Goal: Navigation & Orientation: Find specific page/section

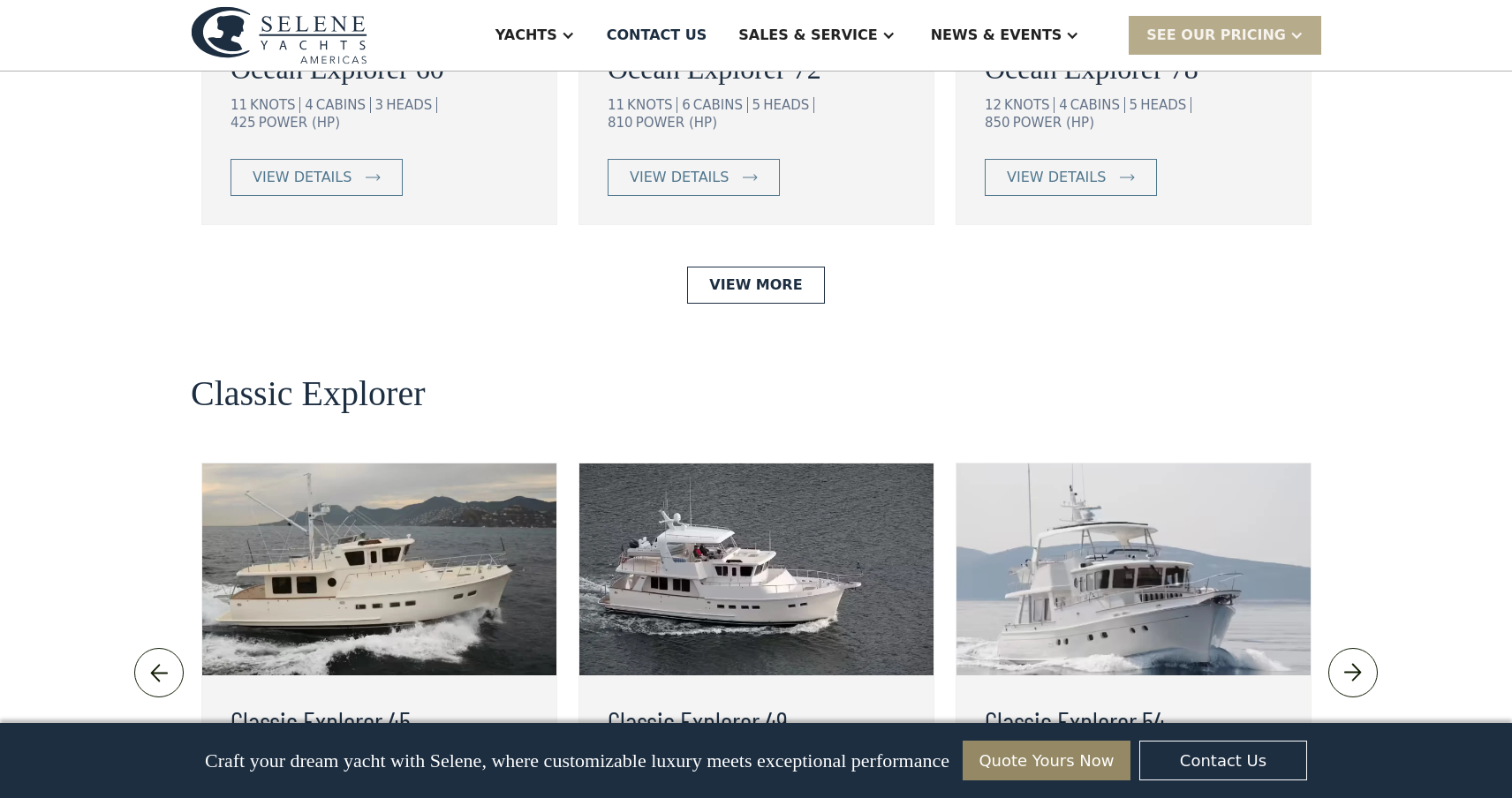
scroll to position [3569, 0]
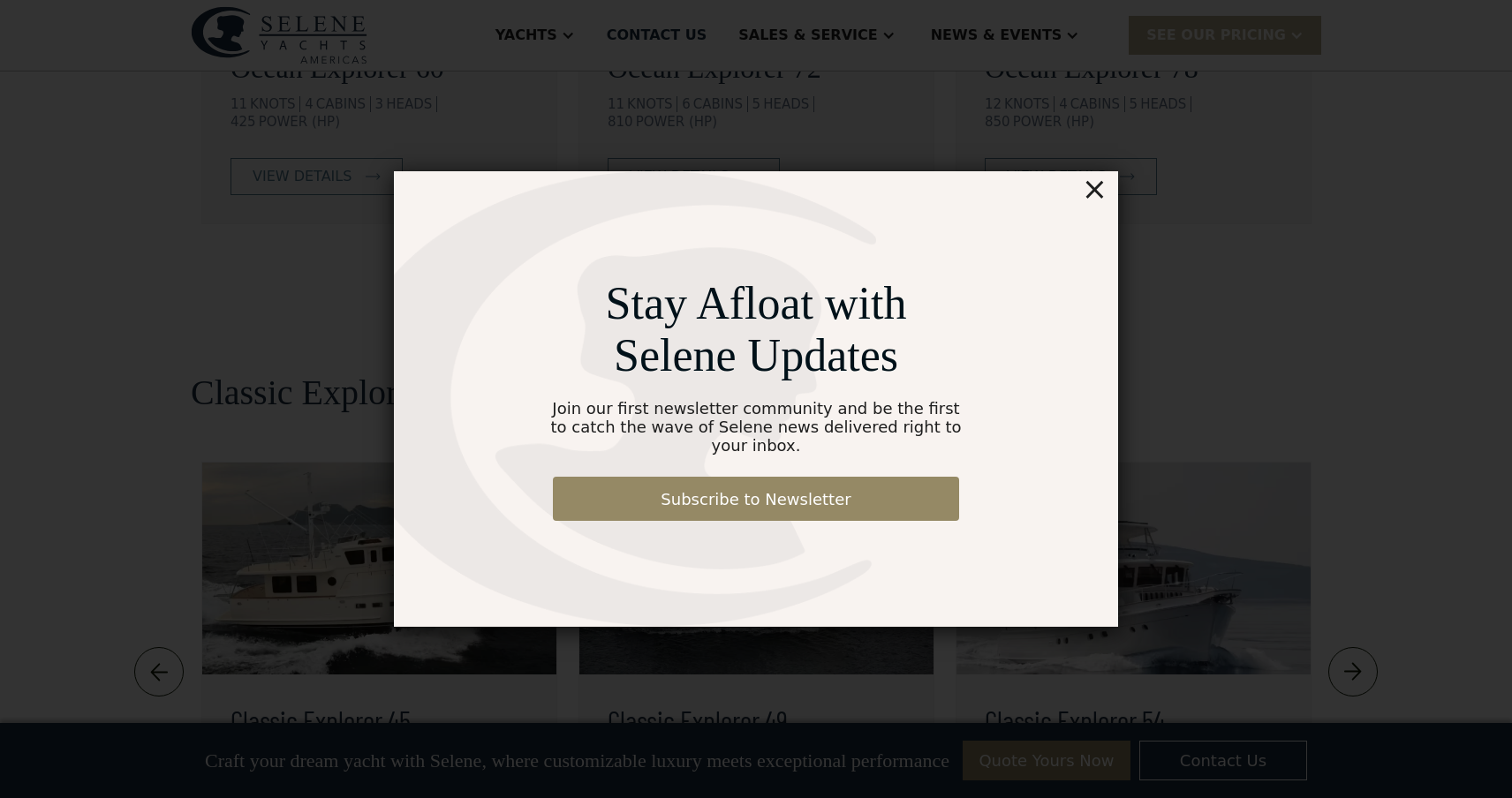
click at [1095, 196] on div "×" at bounding box center [1094, 189] width 25 height 36
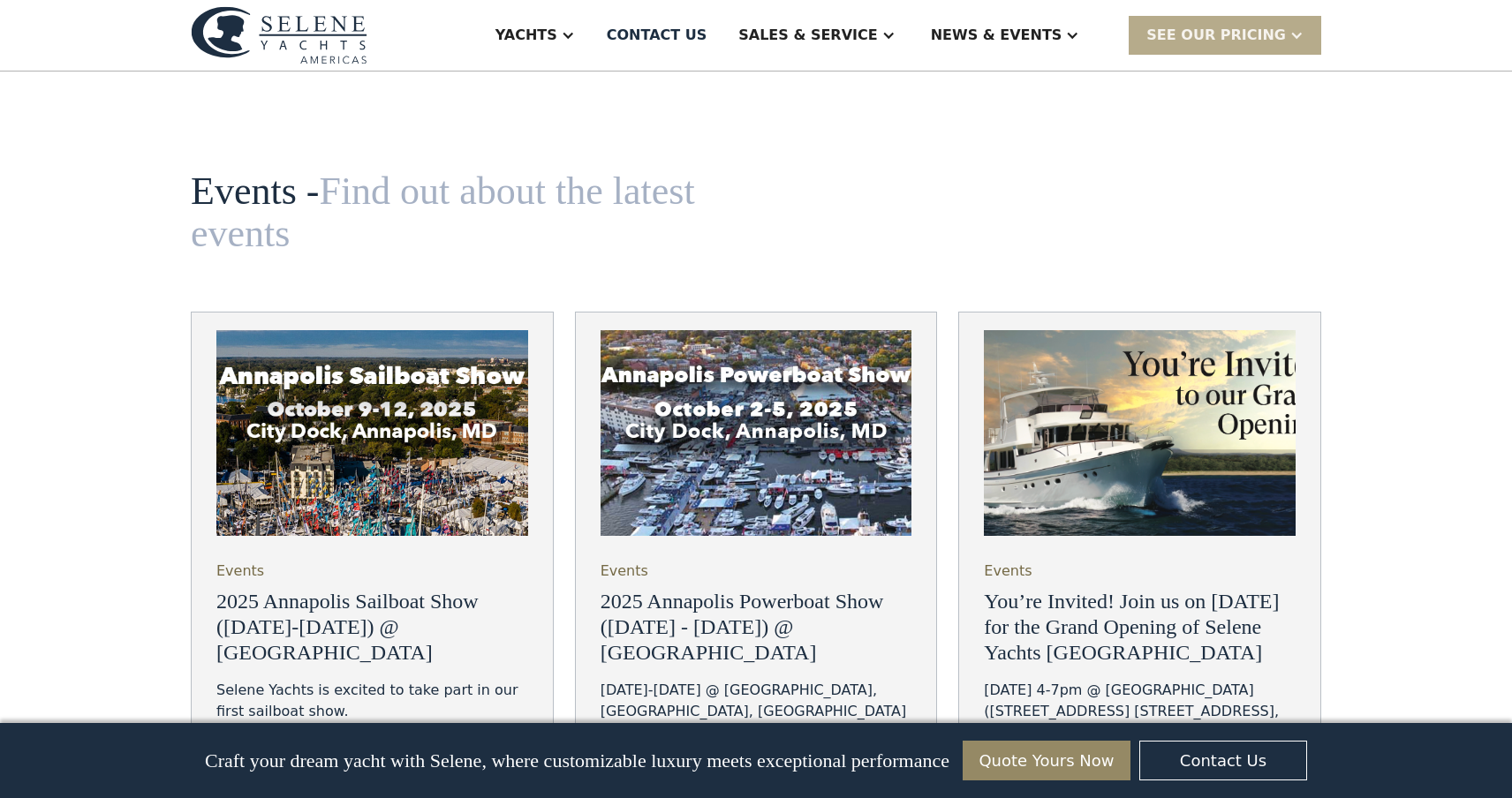
scroll to position [5914, 0]
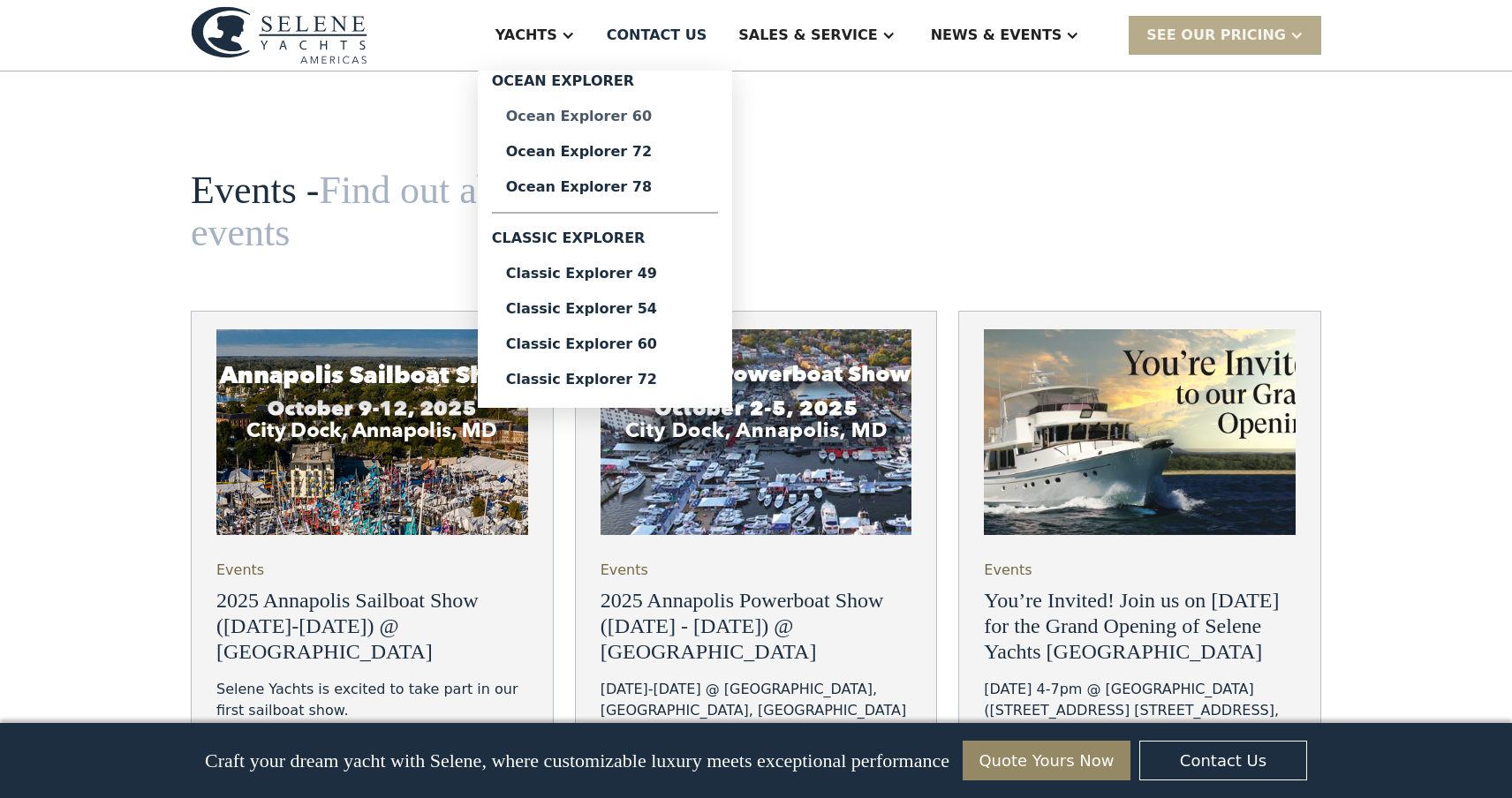
click at [628, 119] on div "Ocean Explorer 60" at bounding box center [604, 116] width 197 height 14
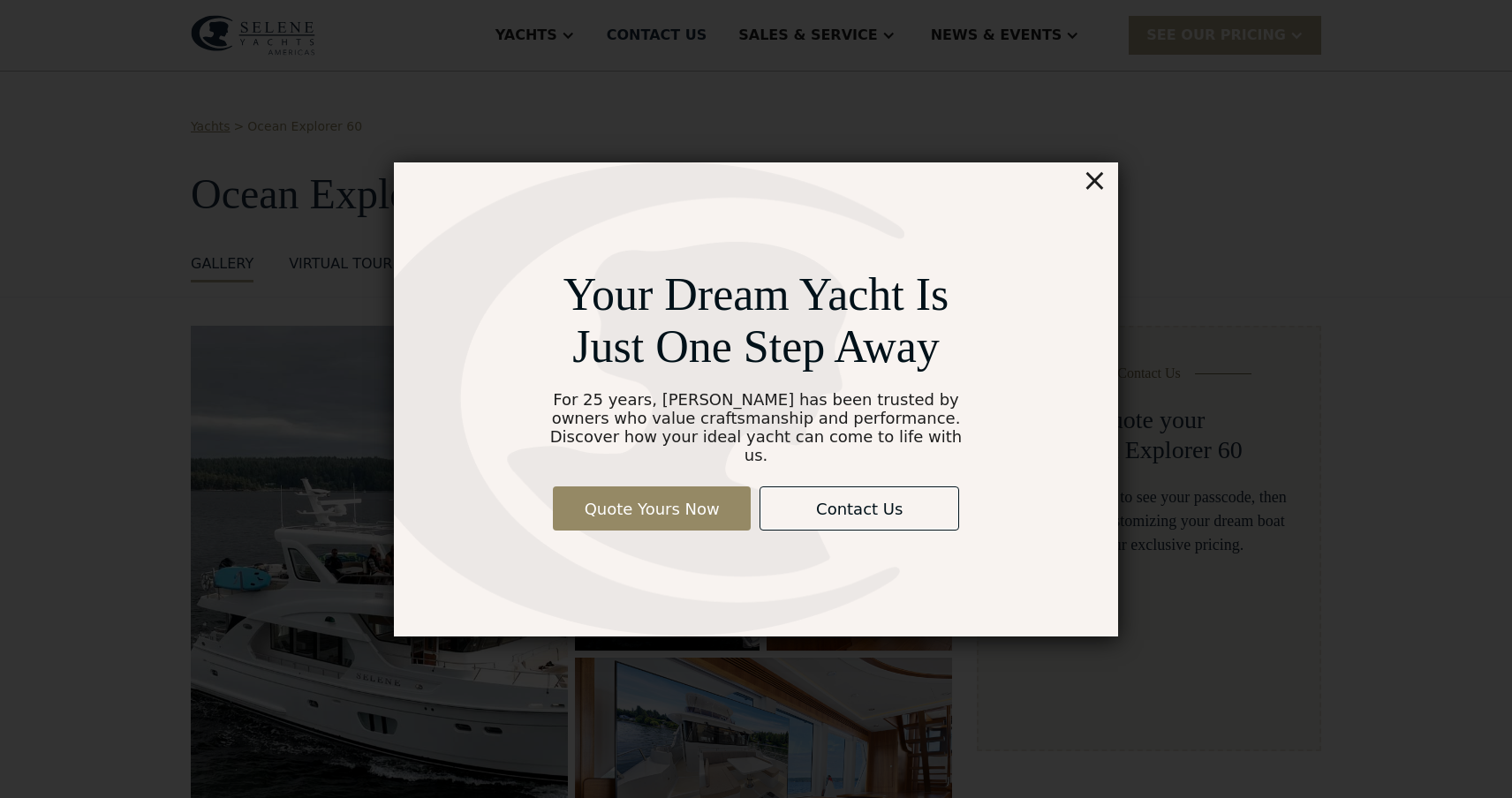
click at [1102, 194] on div "×" at bounding box center [1094, 181] width 25 height 36
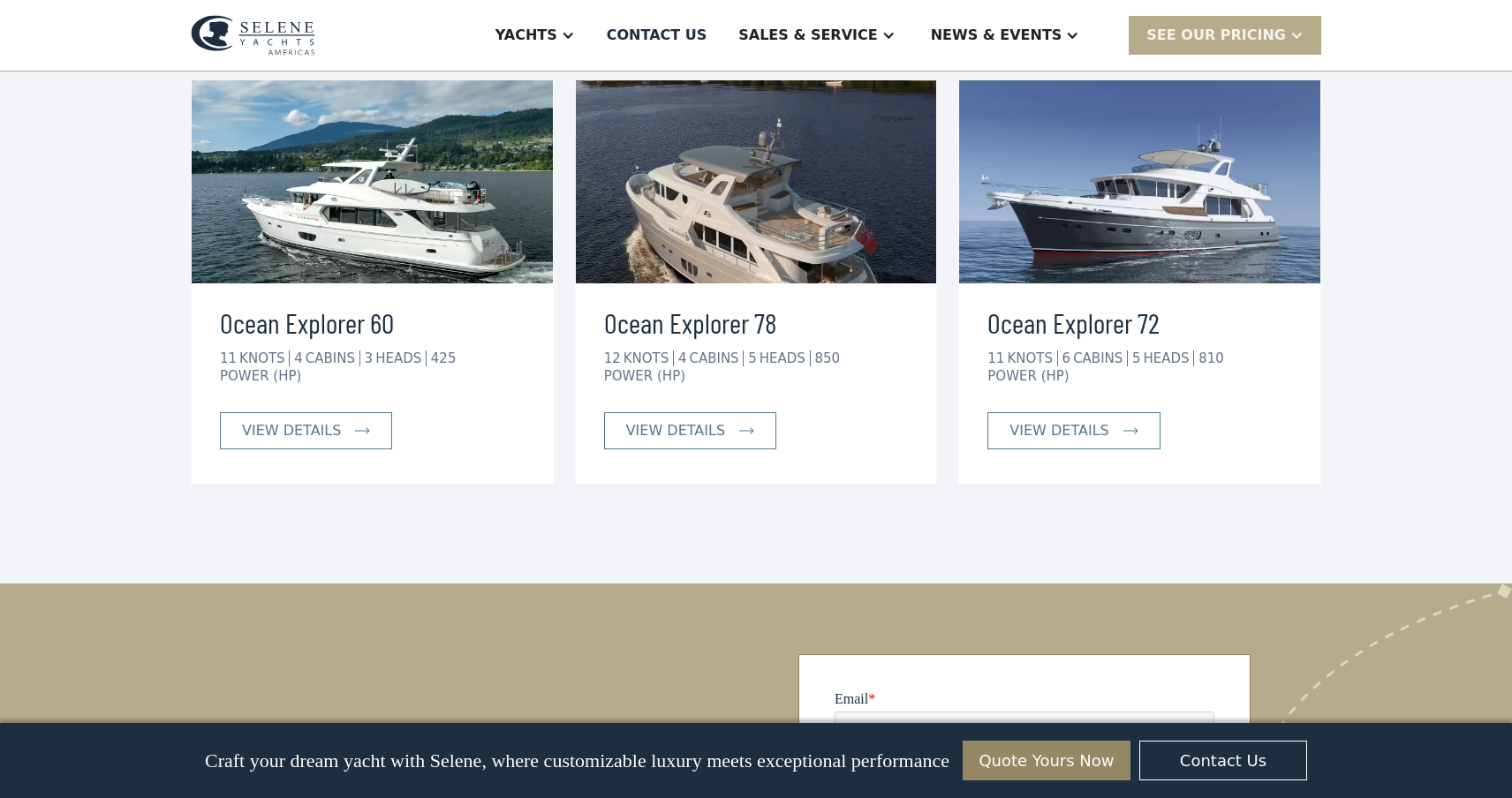
scroll to position [4547, 0]
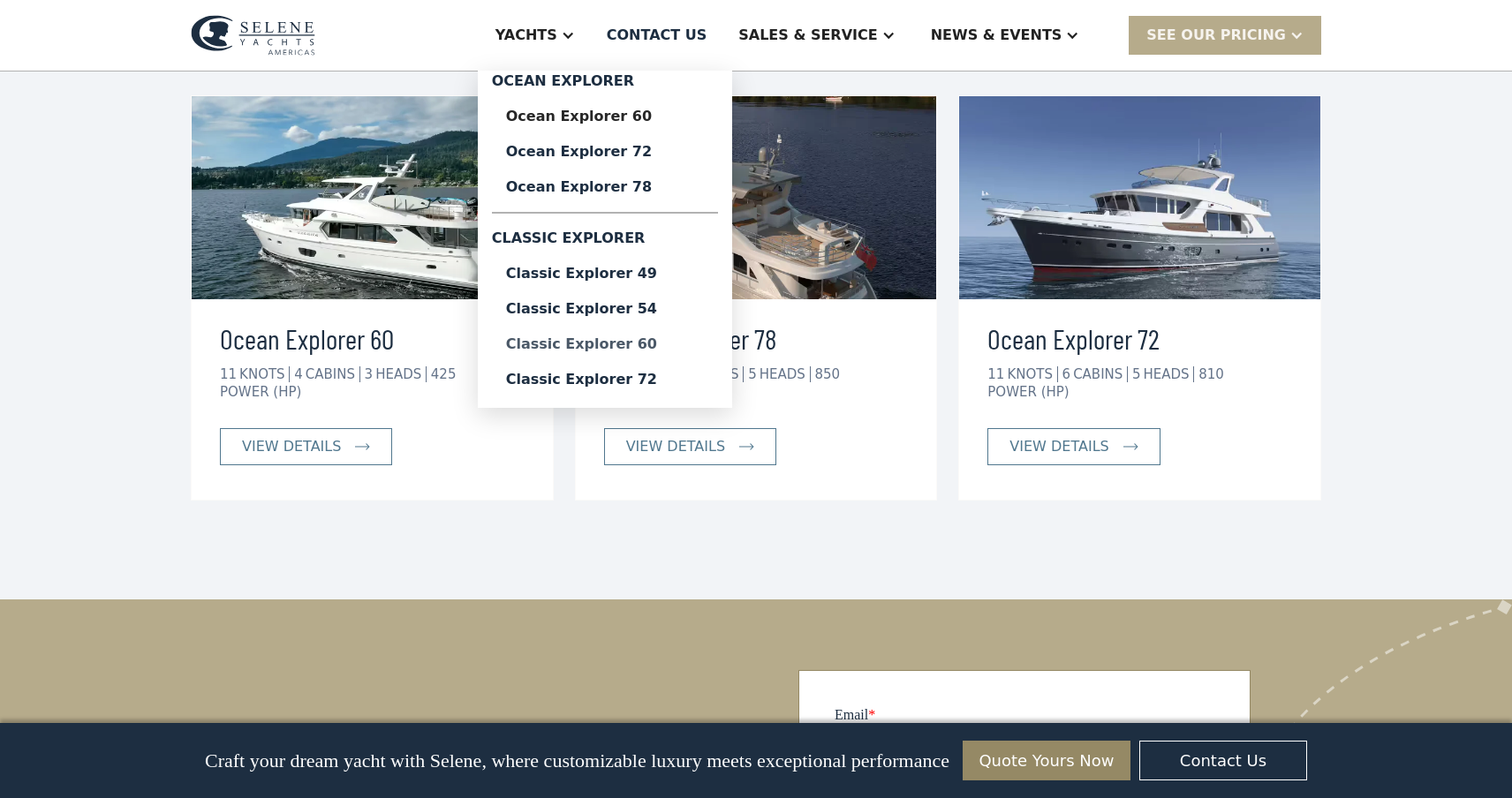
click at [624, 344] on div "Classic Explorer 60" at bounding box center [604, 344] width 197 height 14
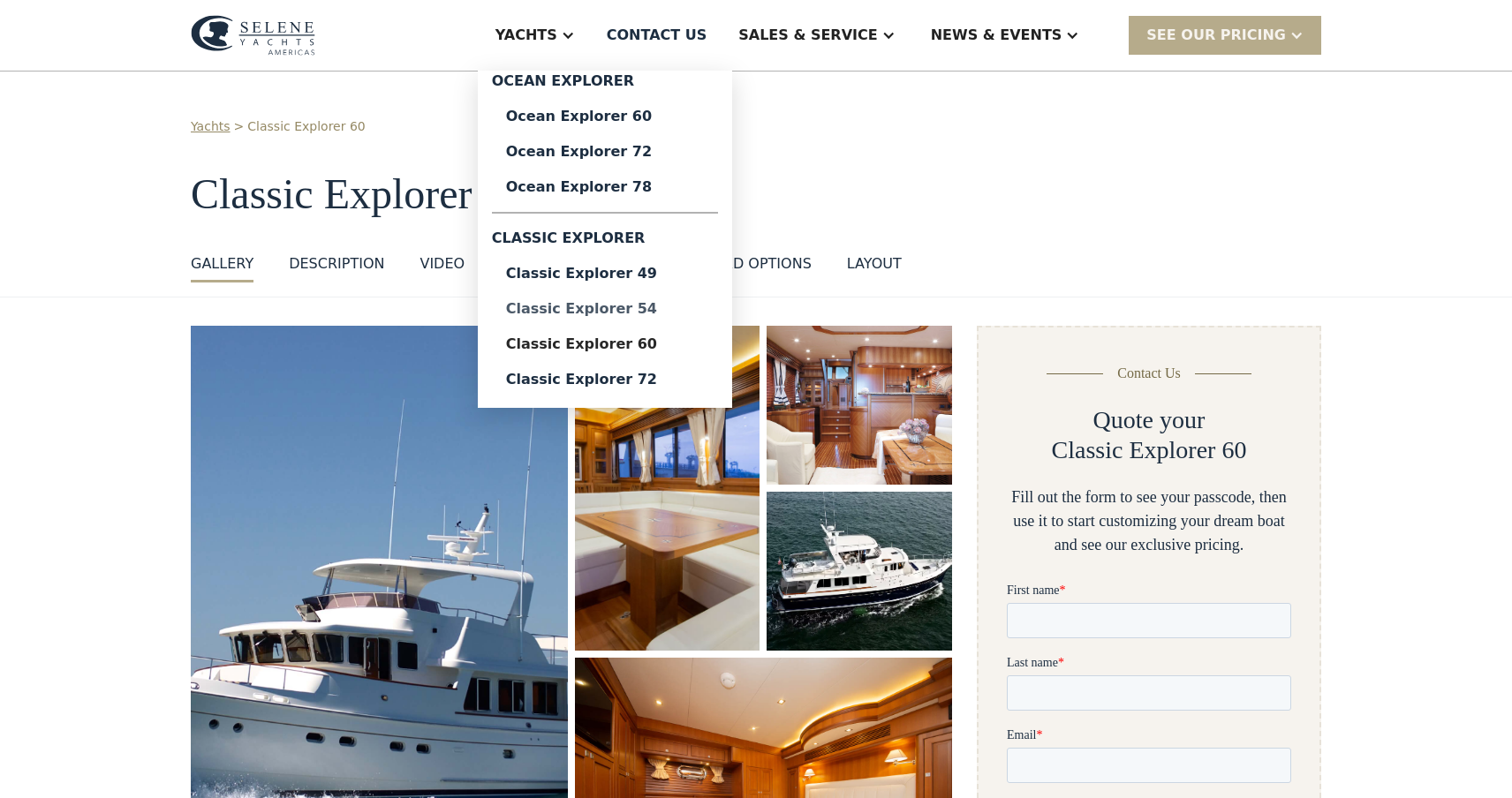
click at [631, 303] on div "Classic Explorer 54" at bounding box center [604, 309] width 197 height 14
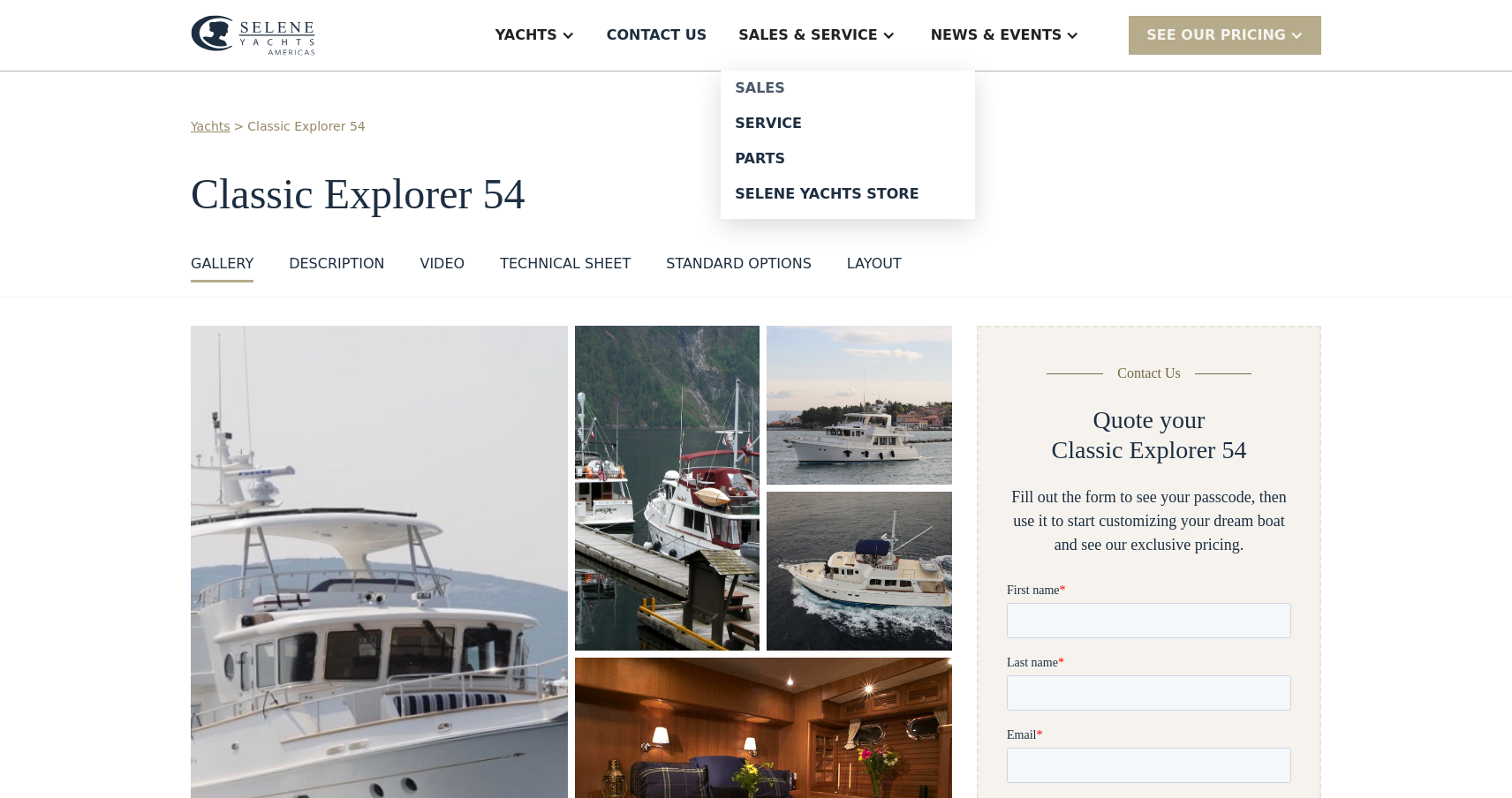
click at [826, 87] on div "Sales" at bounding box center [848, 88] width 226 height 14
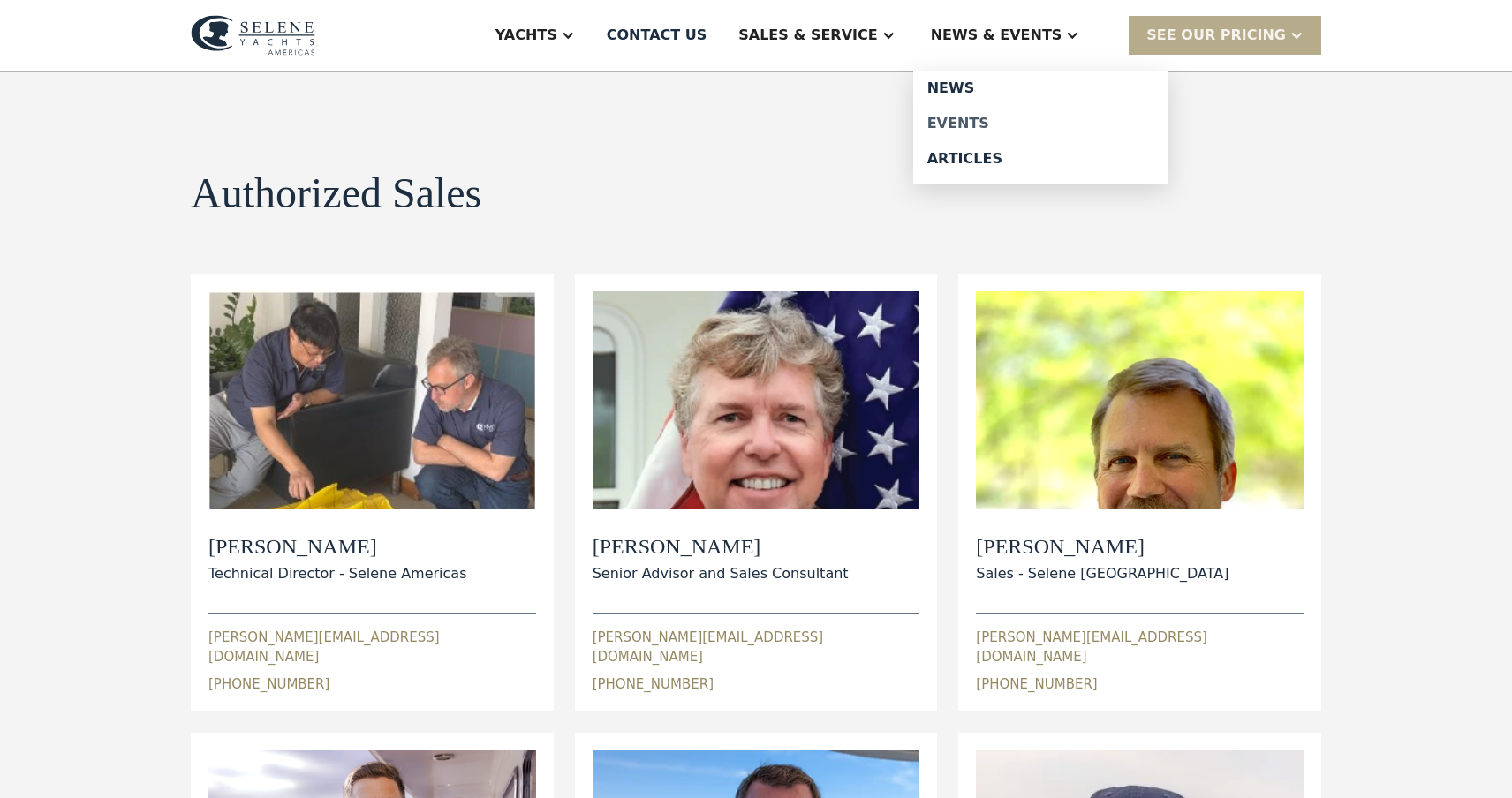
click at [989, 118] on div "Events" at bounding box center [1040, 123] width 226 height 14
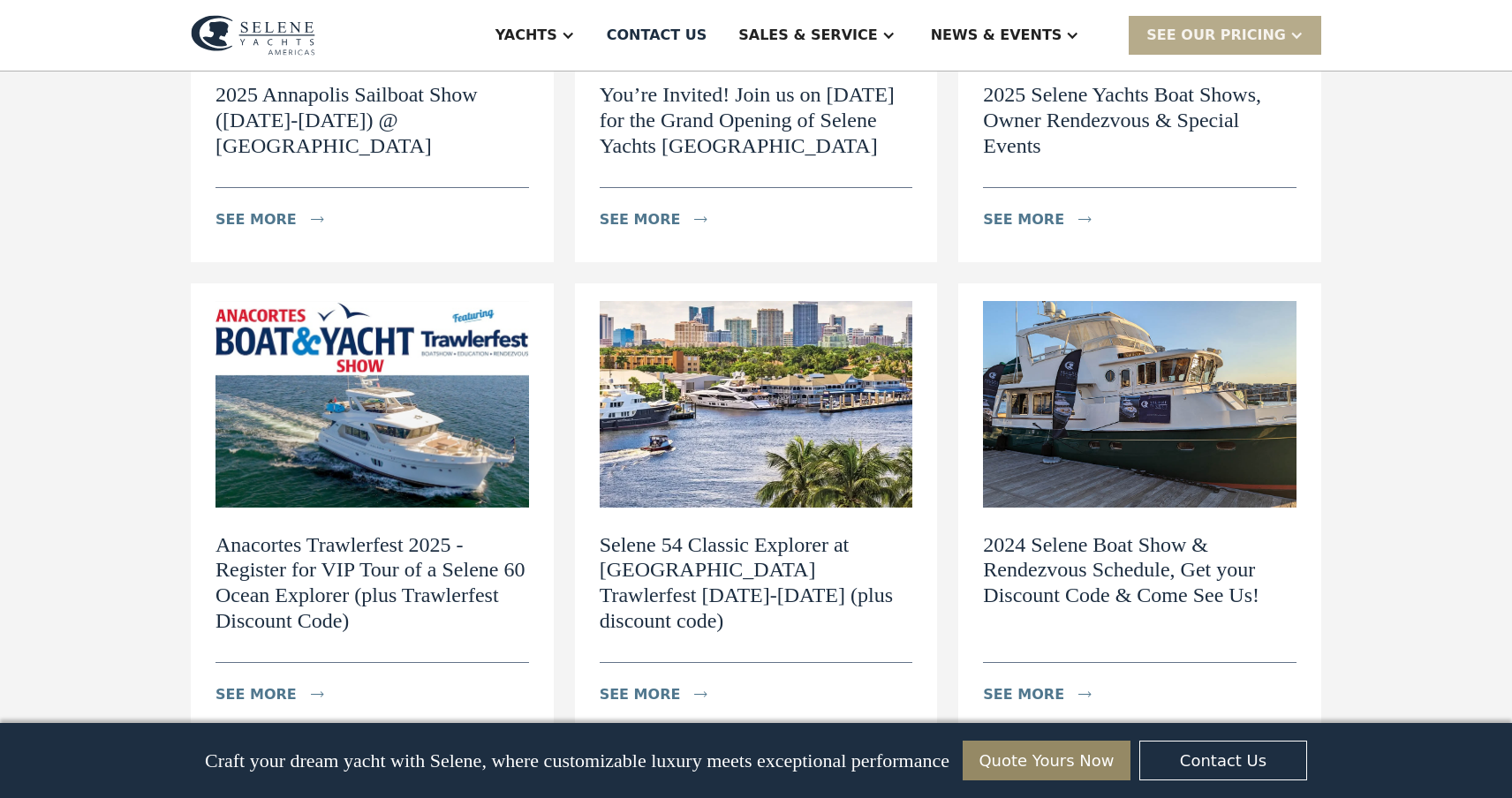
scroll to position [955, 0]
